Goal: Navigation & Orientation: Find specific page/section

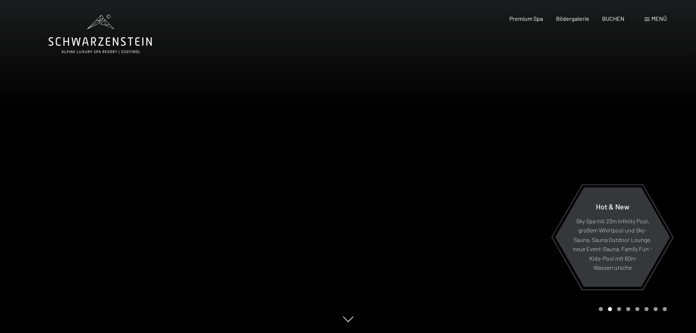
click at [657, 19] on span "Menü" at bounding box center [658, 18] width 15 height 7
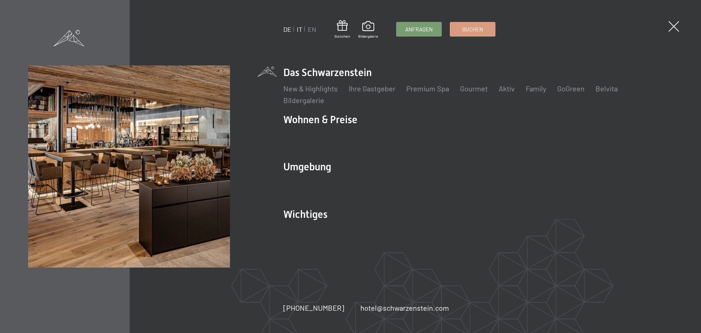
click at [303, 29] on link "IT" at bounding box center [299, 29] width 5 height 8
click at [300, 26] on link "IT" at bounding box center [299, 29] width 5 height 8
click at [433, 89] on link "Premium Spa" at bounding box center [428, 88] width 43 height 9
click at [301, 30] on link "IT" at bounding box center [299, 29] width 5 height 8
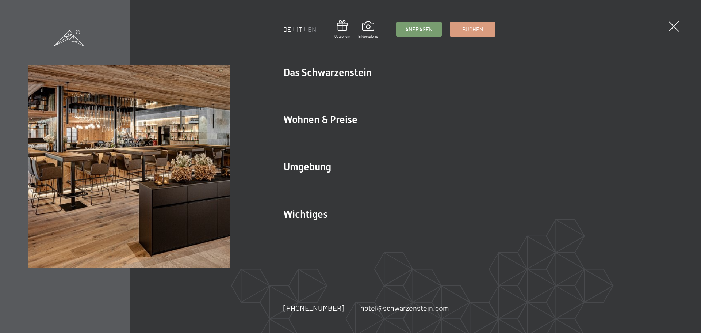
click at [301, 30] on link "IT" at bounding box center [299, 29] width 5 height 8
click at [297, 30] on link "IT" at bounding box center [299, 29] width 5 height 8
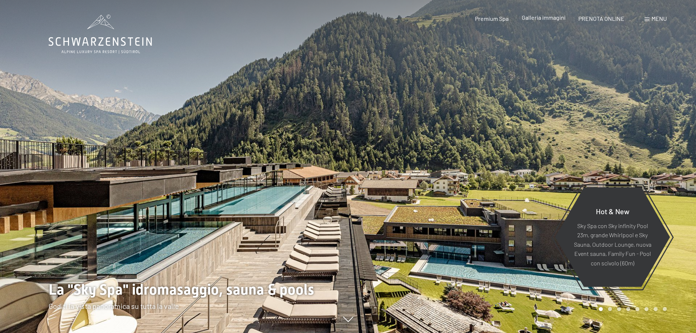
click at [542, 18] on span "Galleria immagini" at bounding box center [544, 17] width 44 height 7
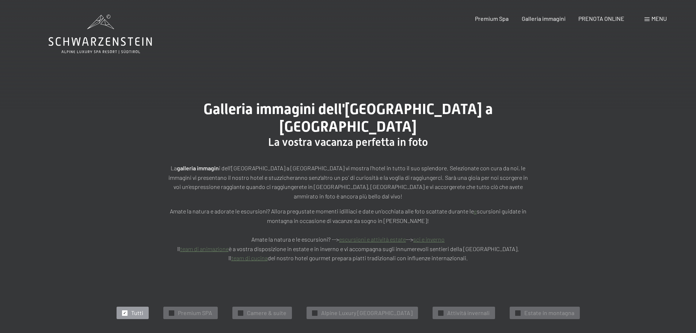
drag, startPoint x: 698, startPoint y: 14, endPoint x: 701, endPoint y: -7, distance: 21.0
click at [546, 18] on span "Galleria immagini" at bounding box center [544, 17] width 44 height 7
